Goal: Entertainment & Leisure: Consume media (video, audio)

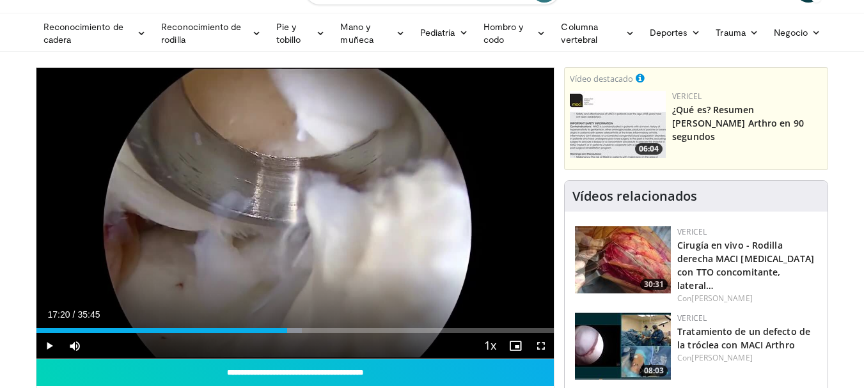
scroll to position [64, 0]
click at [58, 352] on span "Video Player" at bounding box center [49, 346] width 26 height 26
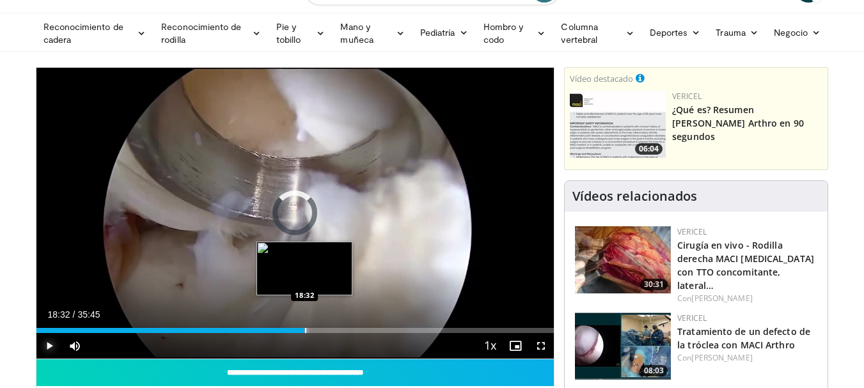
click at [305, 329] on div "Progress Bar" at bounding box center [305, 330] width 1 height 5
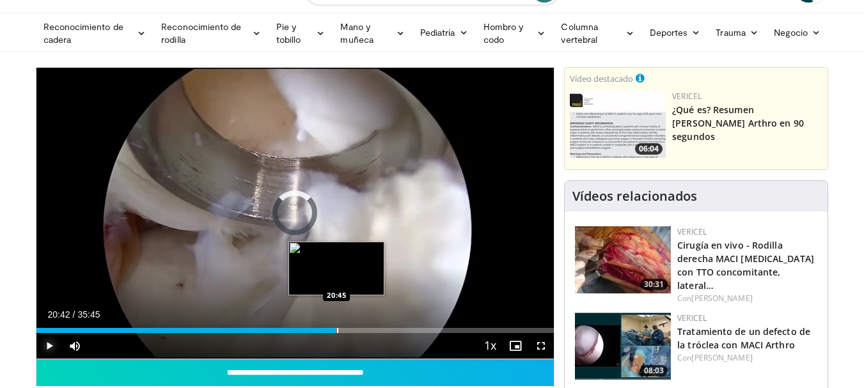
click at [337, 332] on div "Progress Bar" at bounding box center [337, 330] width 1 height 5
click at [344, 332] on div "Progress Bar" at bounding box center [344, 330] width 1 height 5
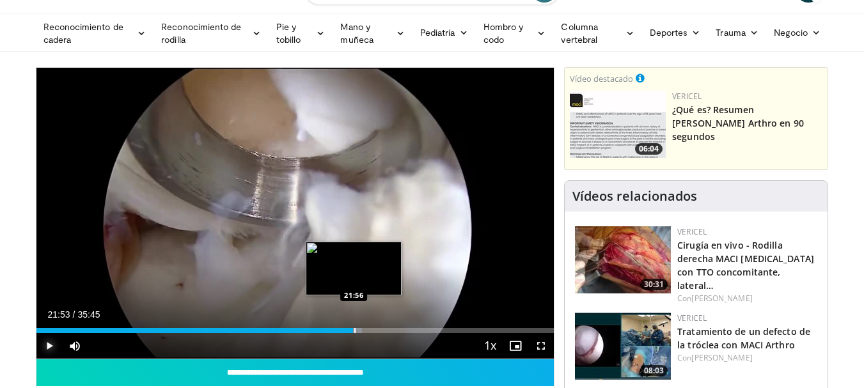
click at [354, 331] on div "Progress Bar" at bounding box center [354, 330] width 1 height 5
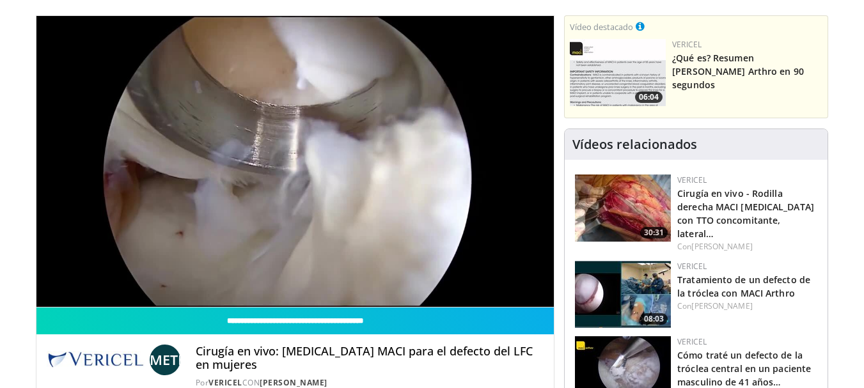
scroll to position [128, 0]
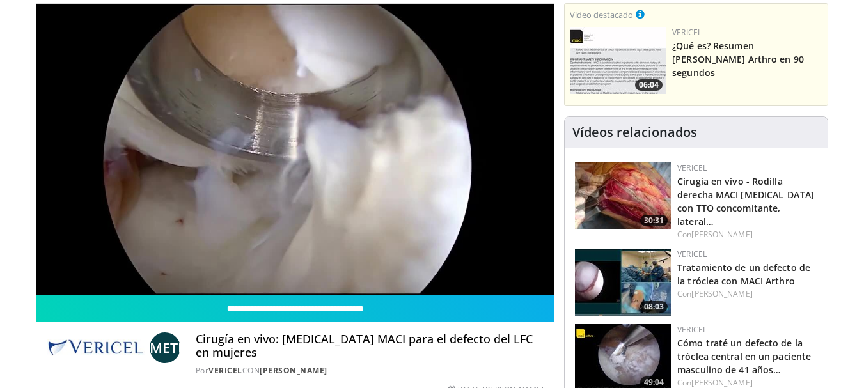
click at [656, 205] on img at bounding box center [623, 196] width 96 height 67
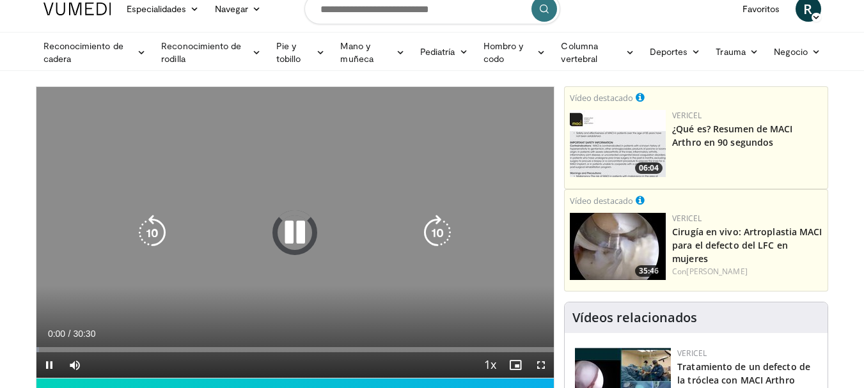
scroll to position [64, 0]
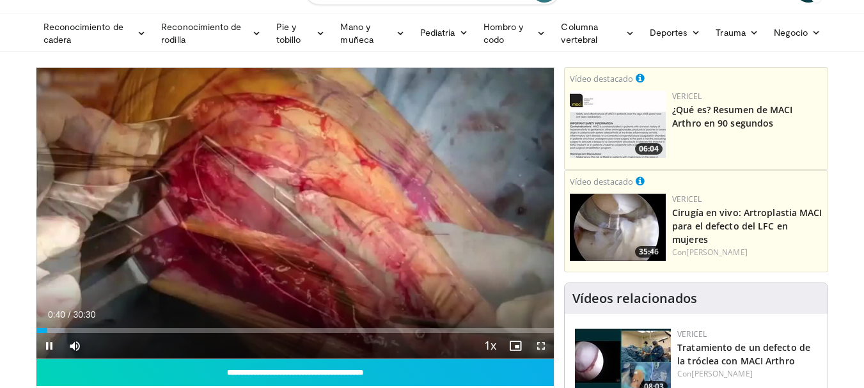
click at [541, 346] on span "Video Player" at bounding box center [541, 346] width 26 height 26
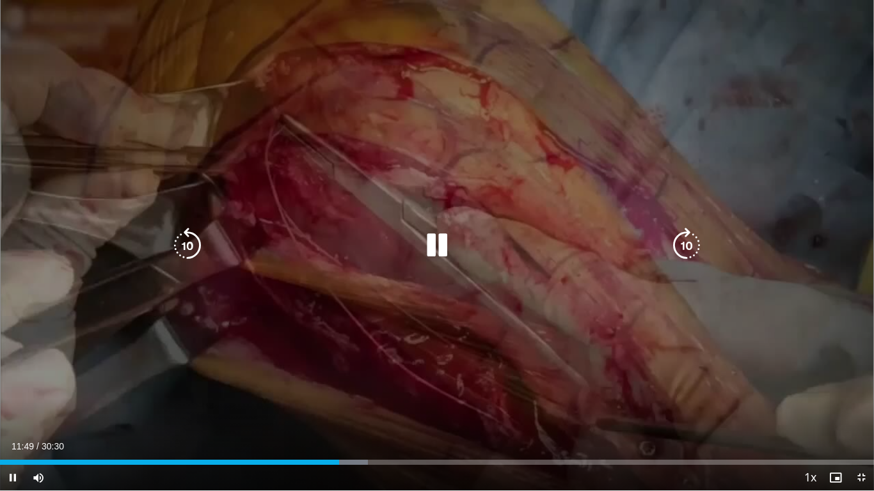
click at [432, 241] on icon "Video Player" at bounding box center [437, 246] width 36 height 36
click at [437, 247] on icon "Video Player" at bounding box center [437, 246] width 36 height 36
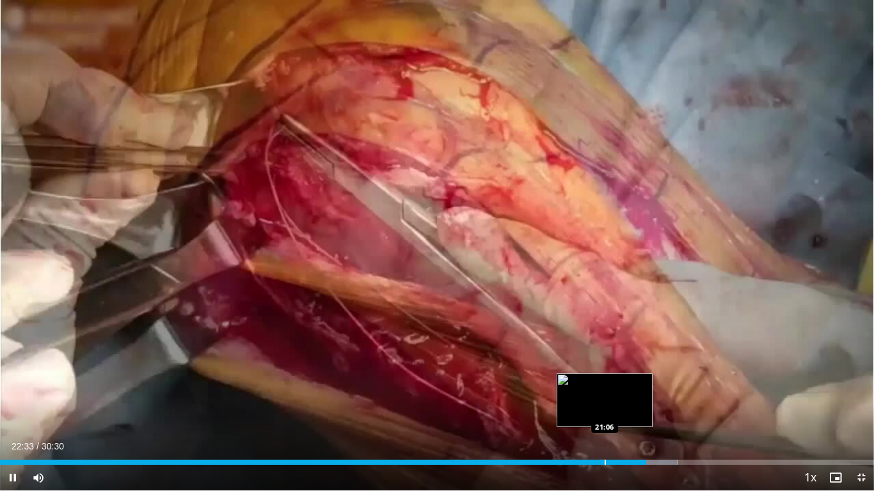
click at [603, 388] on div "Loaded : 77.49% 22:33 21:06" at bounding box center [437, 462] width 874 height 5
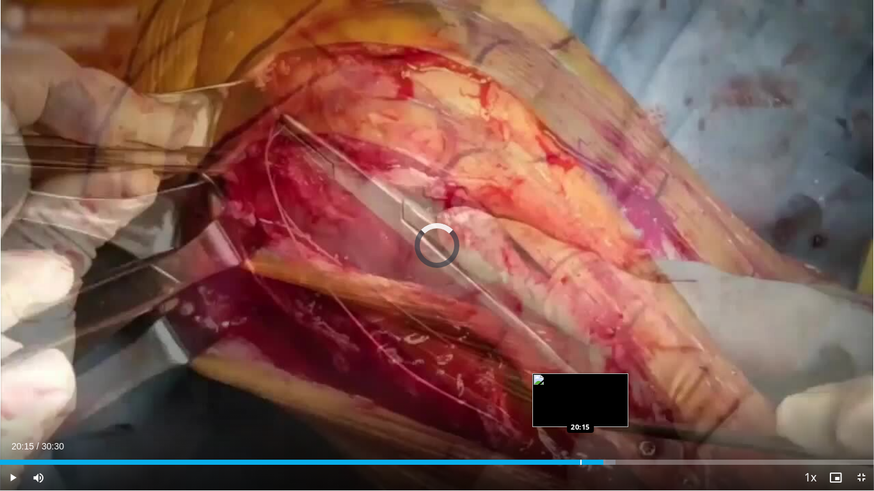
click at [580, 388] on div "Progress Bar" at bounding box center [580, 462] width 1 height 5
click at [569, 388] on div "Progress Bar" at bounding box center [569, 462] width 1 height 5
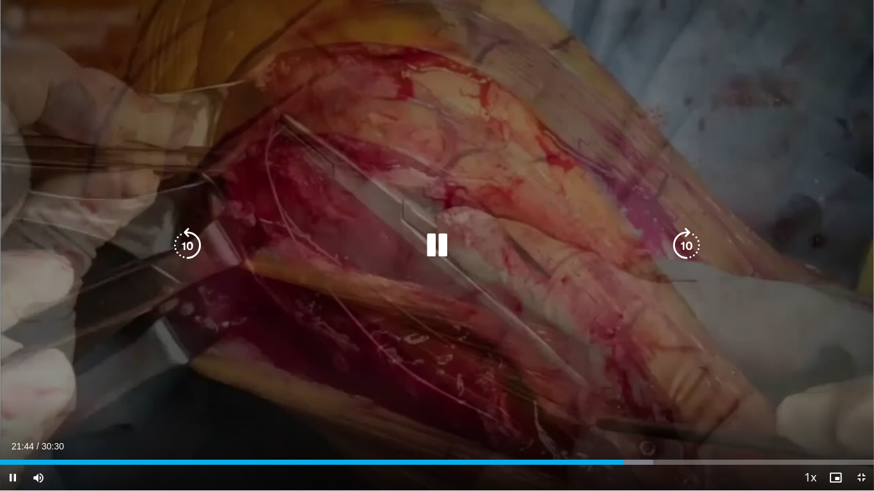
click at [186, 249] on icon "Video Player" at bounding box center [188, 246] width 36 height 36
click at [692, 255] on icon "Video Player" at bounding box center [687, 246] width 36 height 36
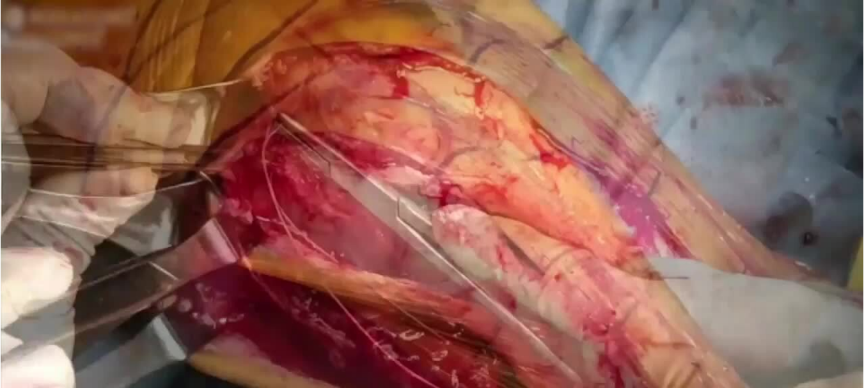
scroll to position [192, 0]
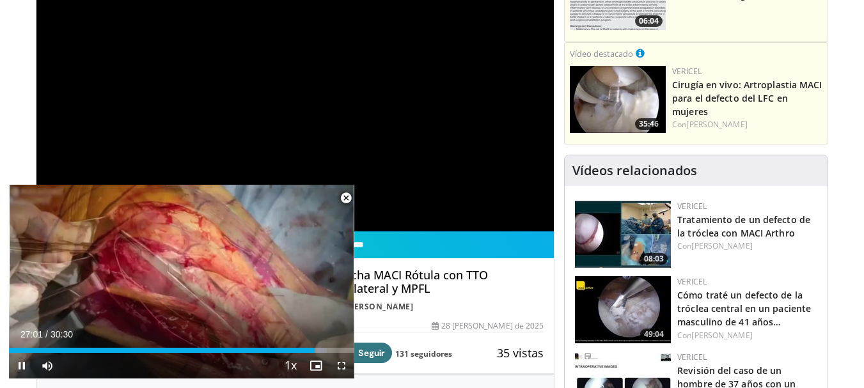
click at [346, 196] on span "Video Player" at bounding box center [346, 199] width 26 height 26
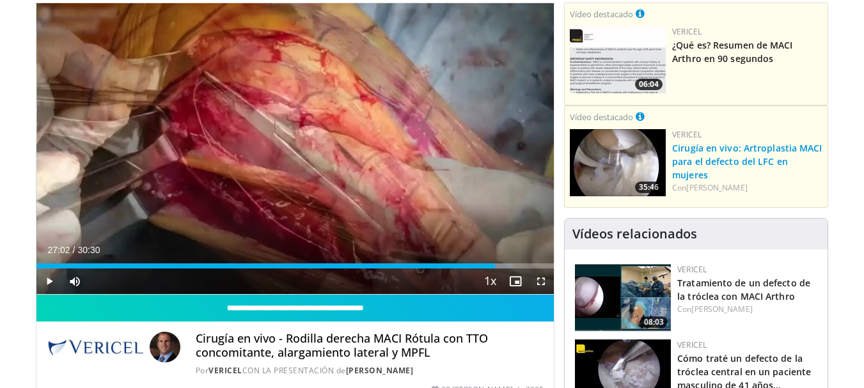
scroll to position [0, 0]
